Goal: Task Accomplishment & Management: Complete application form

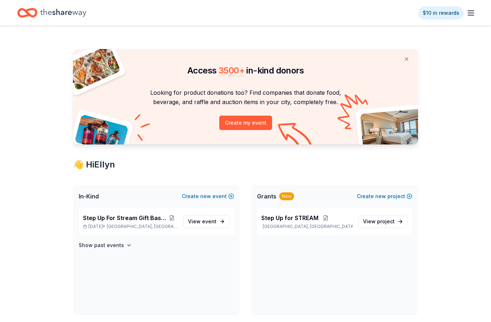
click at [472, 16] on icon "button" at bounding box center [471, 13] width 9 height 9
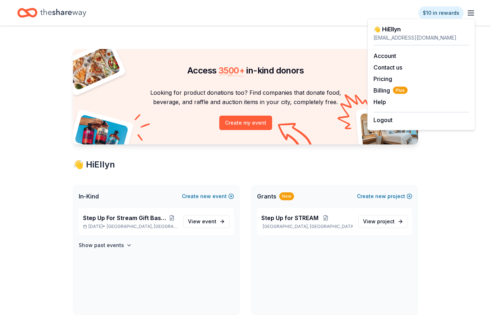
click at [393, 56] on link "Account" at bounding box center [385, 55] width 23 height 7
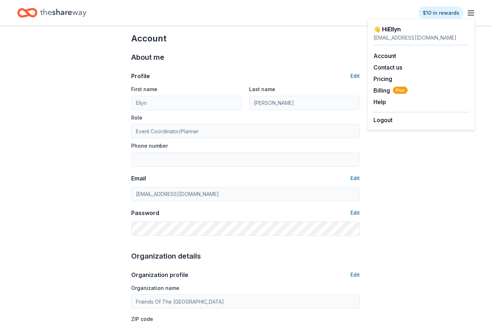
scroll to position [8, 0]
click at [391, 35] on div "friendsoflibrary@yahoo.com" at bounding box center [422, 37] width 96 height 9
click at [468, 13] on line "button" at bounding box center [471, 13] width 6 height 0
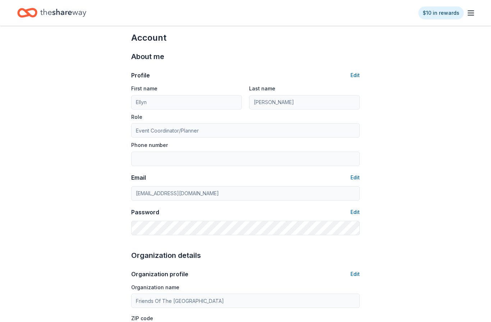
click at [57, 12] on icon "Home" at bounding box center [63, 13] width 46 height 8
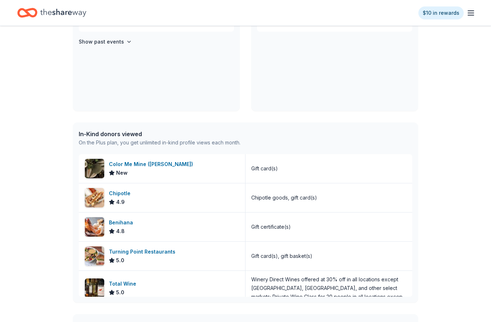
scroll to position [203, 0]
click at [122, 199] on span "4.9" at bounding box center [120, 201] width 9 height 9
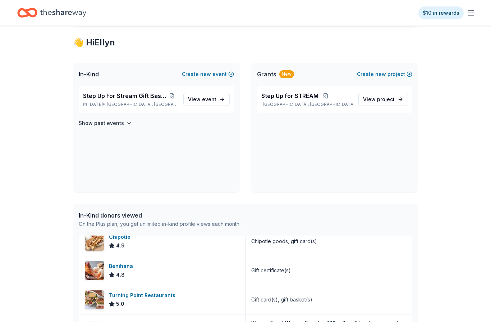
scroll to position [117, 0]
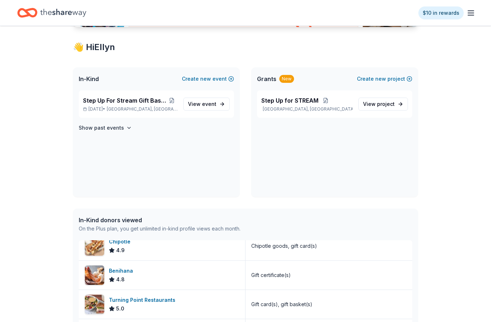
click at [89, 73] on div "In-Kind Create new event" at bounding box center [156, 78] width 167 height 23
click at [88, 81] on span "In-Kind" at bounding box center [89, 78] width 20 height 9
click at [121, 102] on span "Step Up For Stream Gift Basket Raffle" at bounding box center [124, 100] width 83 height 9
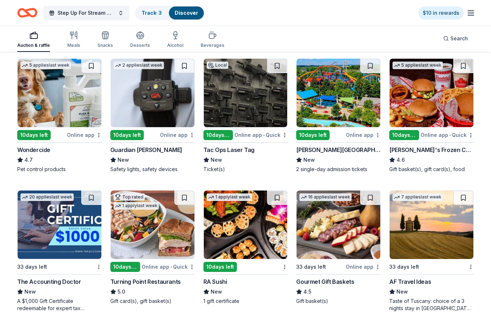
scroll to position [368, 0]
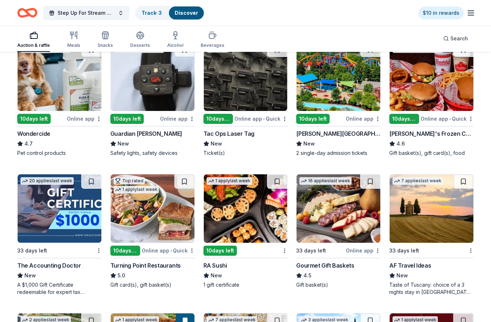
click at [490, 283] on div "184 results in Camden, NJ Application deadlines 1 this month 183 in September 5…" at bounding box center [245, 158] width 491 height 946
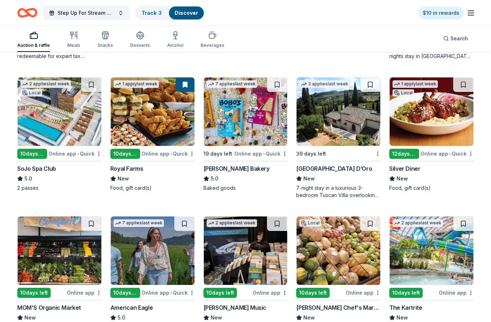
scroll to position [646, 0]
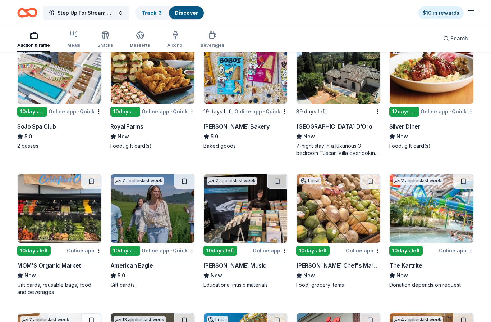
click at [56, 265] on div "MOM'S Organic Market" at bounding box center [49, 265] width 64 height 9
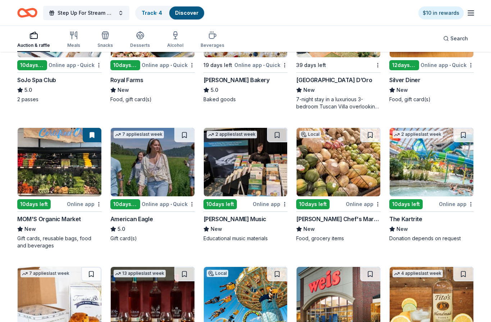
scroll to position [692, 0]
click at [131, 206] on div "10 days left" at bounding box center [125, 204] width 30 height 10
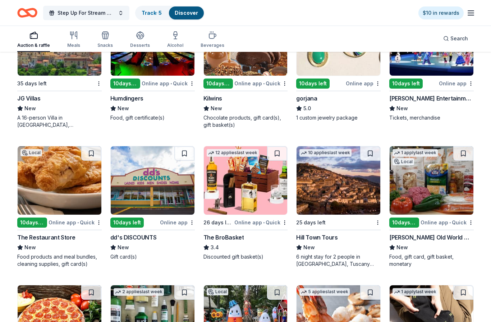
scroll to position [1104, 0]
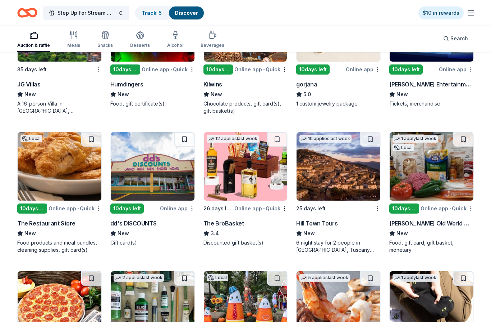
click at [155, 172] on img at bounding box center [153, 166] width 84 height 68
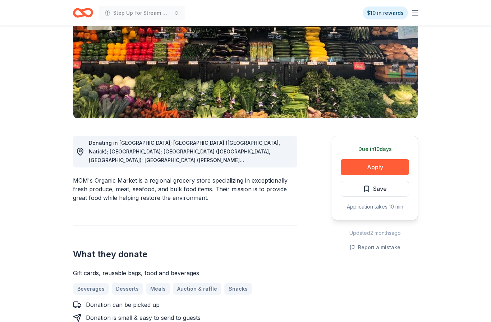
scroll to position [105, 0]
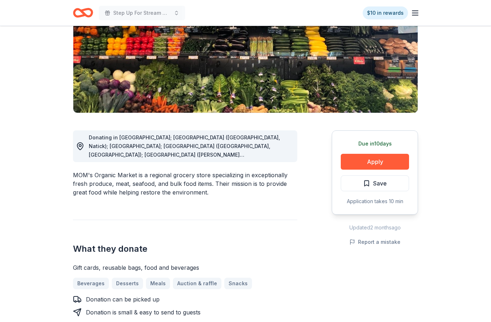
click at [387, 164] on button "Apply" at bounding box center [375, 162] width 68 height 16
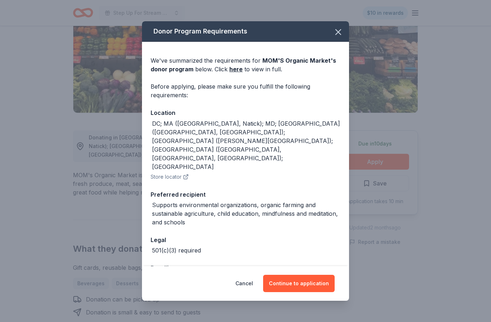
click at [313, 292] on button "Continue to application" at bounding box center [299, 282] width 72 height 17
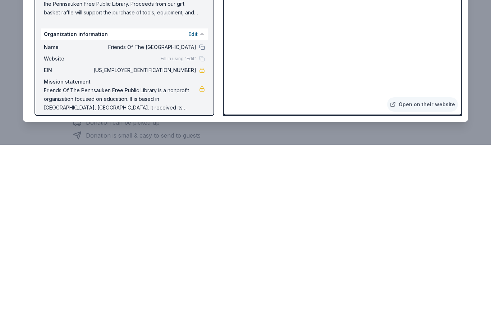
scroll to position [283, 0]
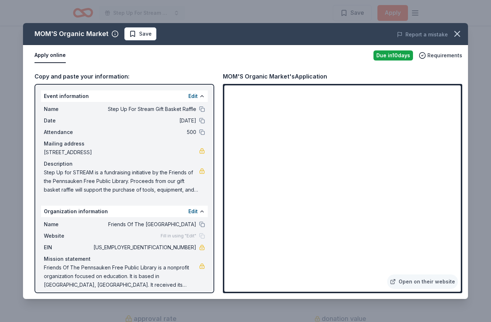
click at [201, 224] on button at bounding box center [202, 224] width 6 height 6
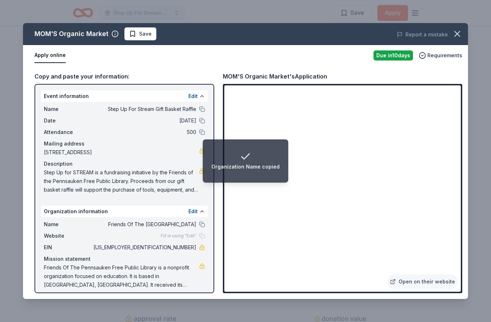
scroll to position [282, 0]
click at [266, 171] on div "Organization Name copied" at bounding box center [246, 161] width 68 height 20
click at [180, 249] on span "[US_EMPLOYER_IDENTIFICATION_NUMBER]" at bounding box center [144, 247] width 104 height 9
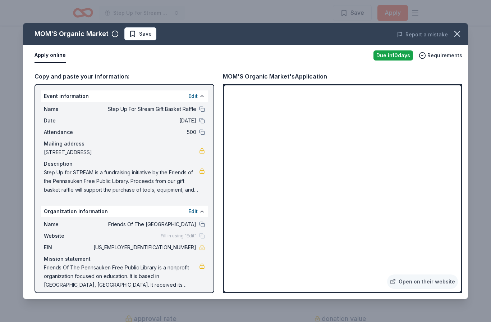
click at [170, 249] on span "[US_EMPLOYER_IDENTIFICATION_NUMBER]" at bounding box center [144, 247] width 104 height 9
click at [55, 60] on button "Apply online" at bounding box center [50, 55] width 31 height 15
click at [134, 38] on button "Save" at bounding box center [140, 33] width 32 height 13
click at [460, 32] on icon "button" at bounding box center [458, 34] width 10 height 10
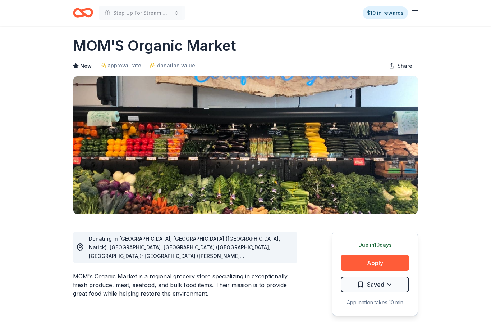
scroll to position [0, 0]
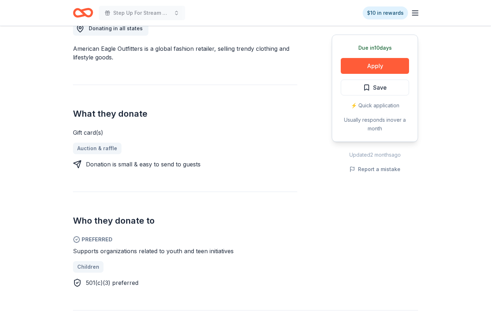
scroll to position [208, 0]
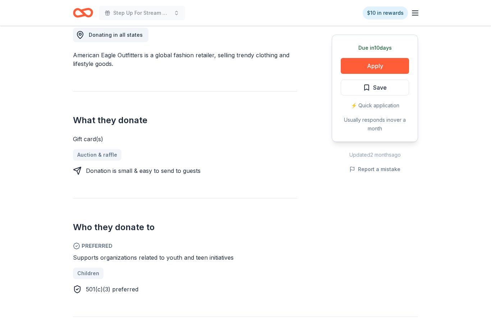
click at [387, 69] on button "Apply" at bounding box center [375, 66] width 68 height 16
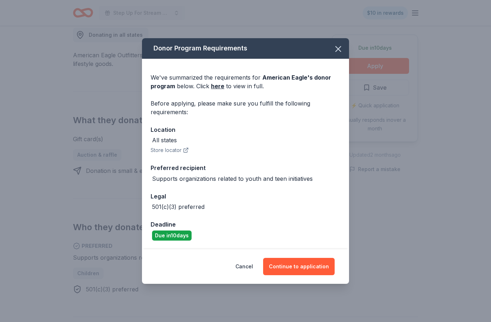
click at [310, 275] on button "Continue to application" at bounding box center [299, 266] width 72 height 17
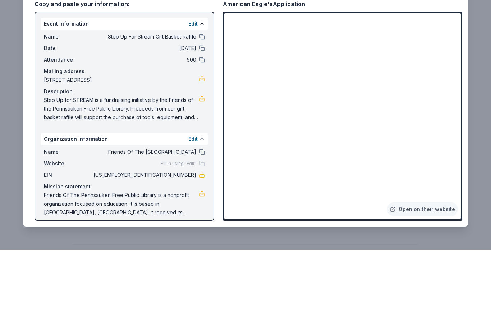
click at [197, 220] on div "Name Friends Of The Pennsauken Free Public Library" at bounding box center [124, 224] width 161 height 9
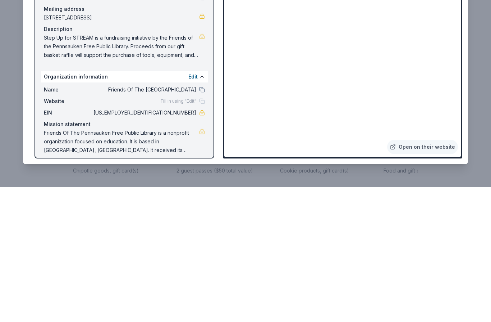
scroll to position [850, 0]
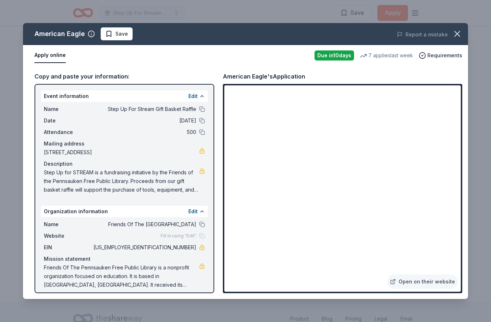
click at [48, 172] on span "Step Up for STREAM is a fundraising initiative by the Friends of the Pennsauken…" at bounding box center [121, 181] width 155 height 26
click at [128, 174] on span "Step Up for STREAM is a fundraising initiative by the Friends of the Pennsauken…" at bounding box center [121, 181] width 155 height 26
click at [110, 36] on span "Save" at bounding box center [116, 33] width 23 height 9
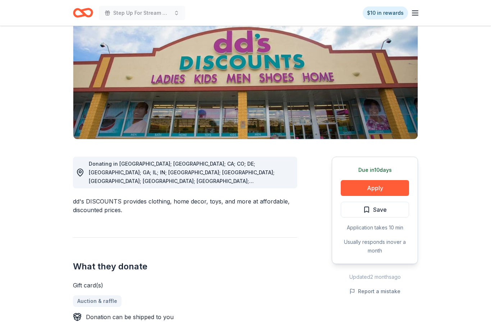
scroll to position [85, 0]
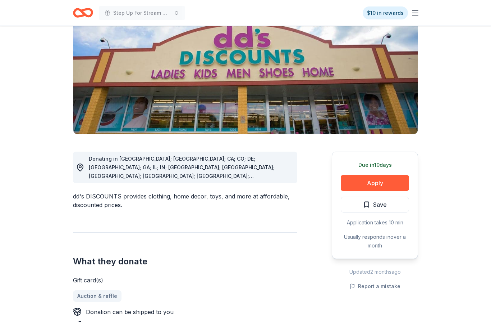
click at [382, 185] on button "Apply" at bounding box center [375, 183] width 68 height 16
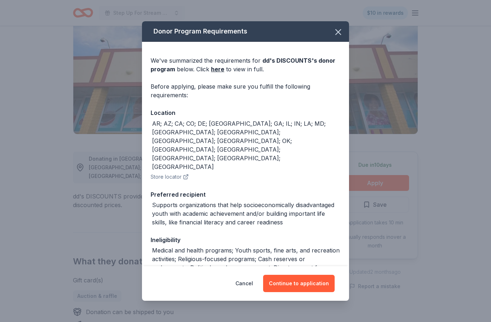
click at [312, 292] on button "Continue to application" at bounding box center [299, 282] width 72 height 17
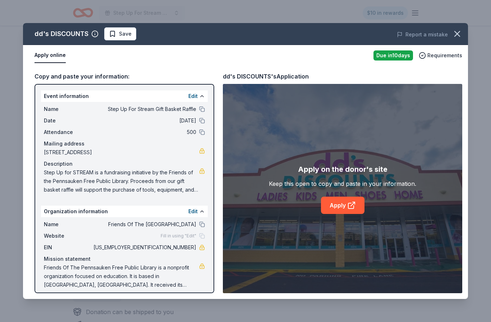
click at [342, 214] on link "Apply" at bounding box center [343, 204] width 44 height 17
